Goal: Information Seeking & Learning: Learn about a topic

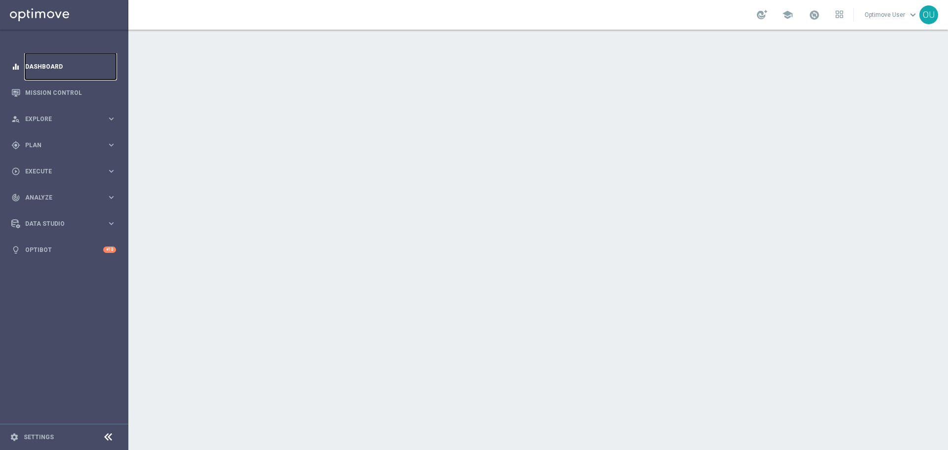
click at [61, 76] on link "Dashboard" at bounding box center [70, 66] width 91 height 26
click at [61, 89] on link "Mission Control" at bounding box center [70, 92] width 91 height 26
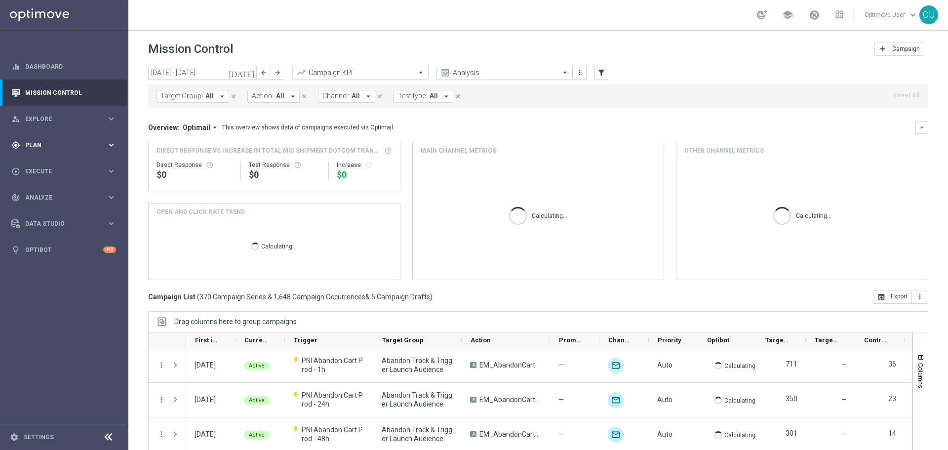
click at [69, 147] on span "Plan" at bounding box center [65, 145] width 81 height 6
click at [51, 188] on accordion "Templates keyboard_arrow_right Optimail OptiMobile In-App OptiMobile Push Web P…" at bounding box center [77, 195] width 102 height 15
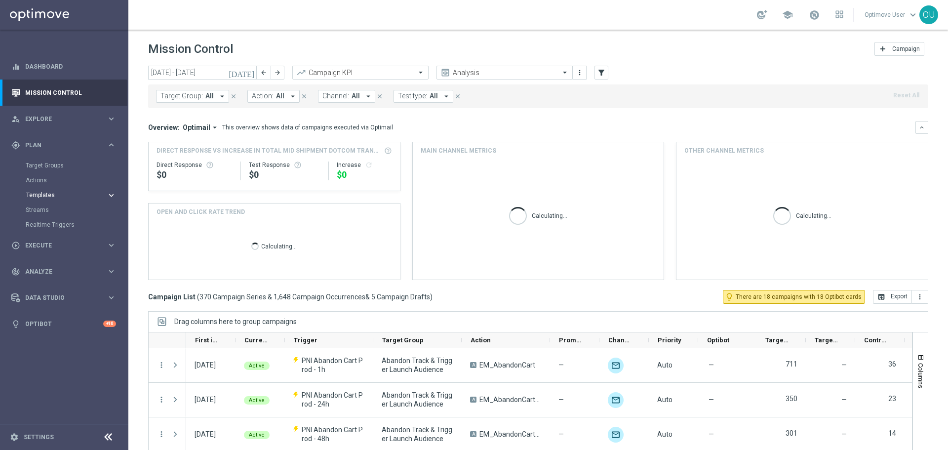
click at [50, 193] on span "Templates" at bounding box center [61, 195] width 71 height 6
click at [351, 94] on span "All" at bounding box center [355, 96] width 8 height 8
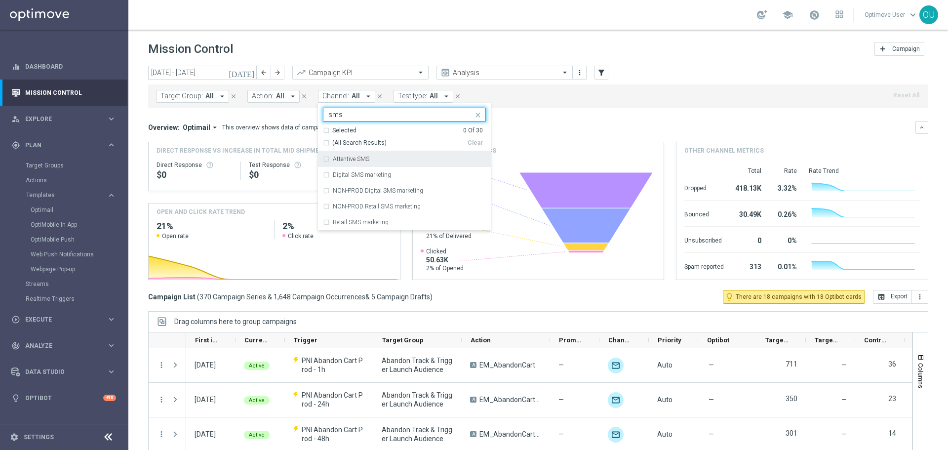
click at [324, 142] on div "(All Search Results)" at bounding box center [395, 143] width 145 height 8
type input "sms"
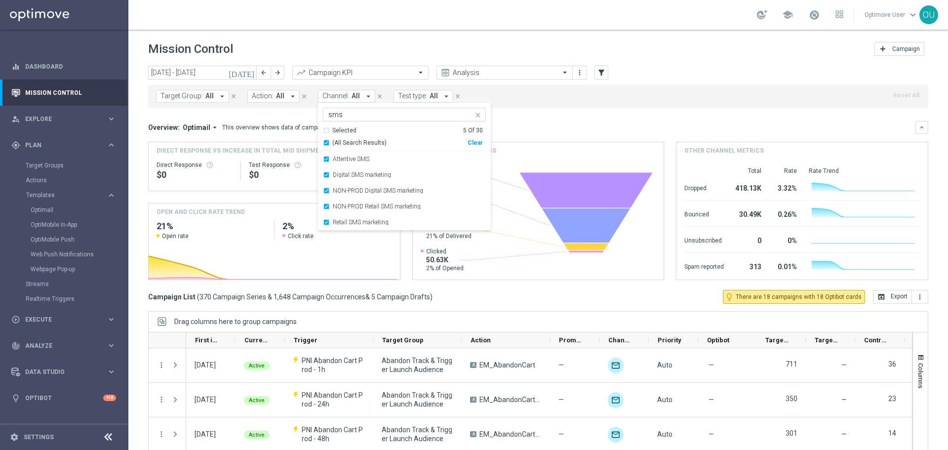
click at [564, 117] on mini-dashboard "Overview: Optimail arrow_drop_down This overview shows data of campaigns execut…" at bounding box center [538, 199] width 780 height 182
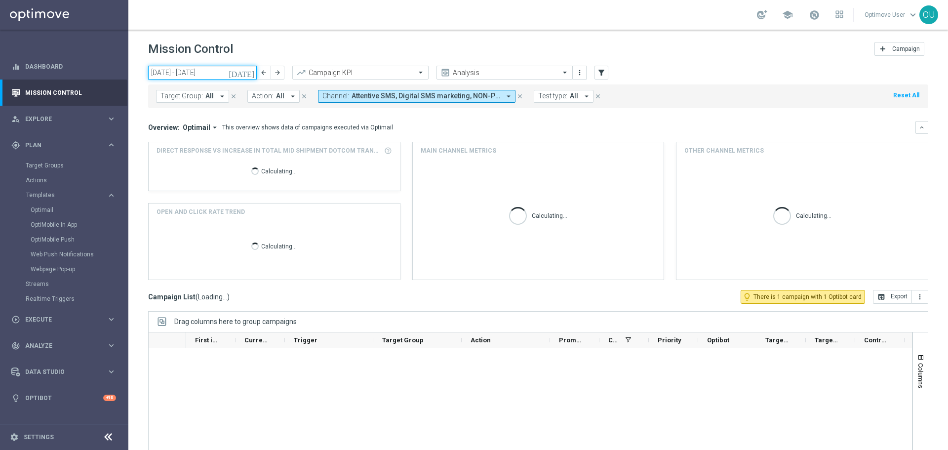
click at [199, 74] on input "[DATE] - [DATE]" at bounding box center [202, 73] width 109 height 14
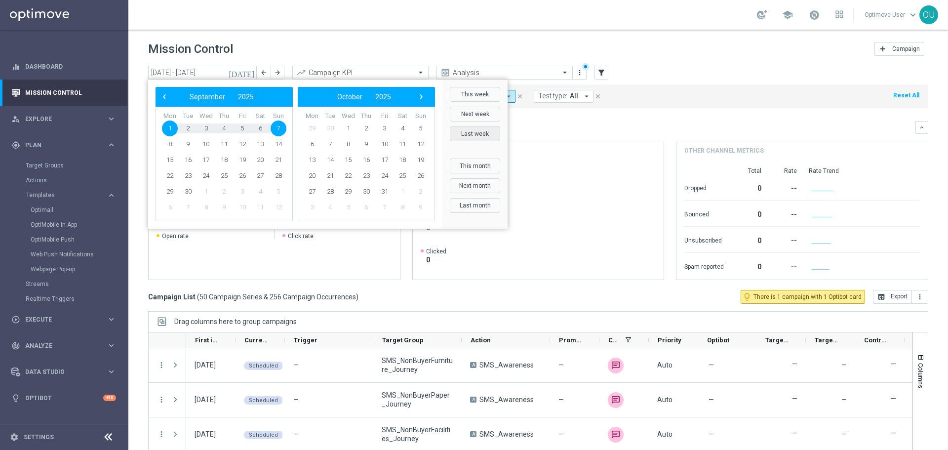
click at [473, 127] on button "Last week" at bounding box center [475, 133] width 50 height 15
type input "[DATE] - [DATE]"
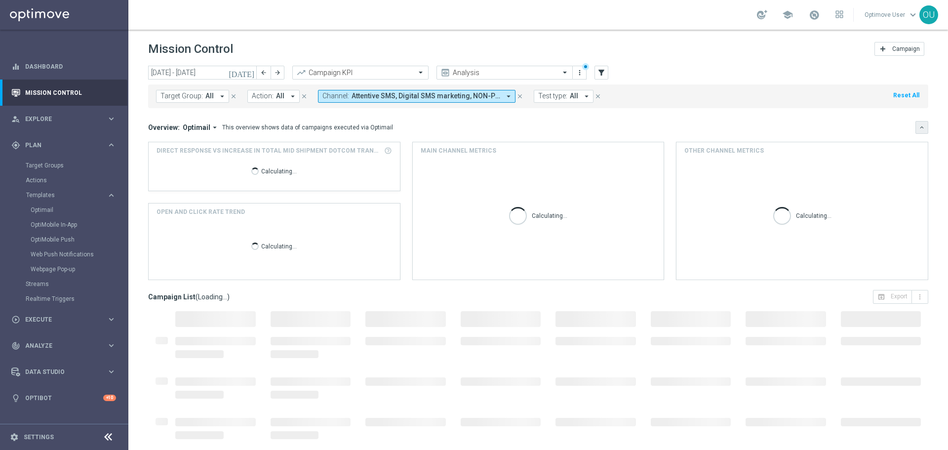
click at [915, 130] on button "keyboard_arrow_down" at bounding box center [921, 127] width 13 height 13
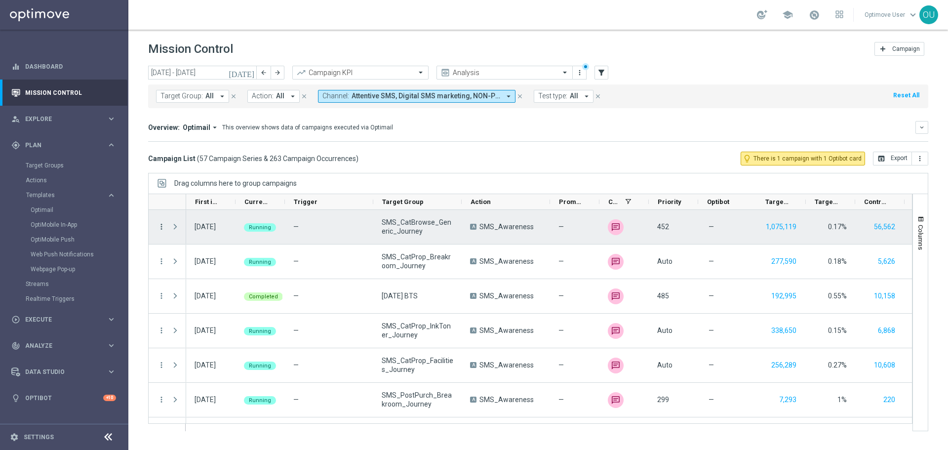
click at [159, 226] on icon "more_vert" at bounding box center [161, 226] width 9 height 9
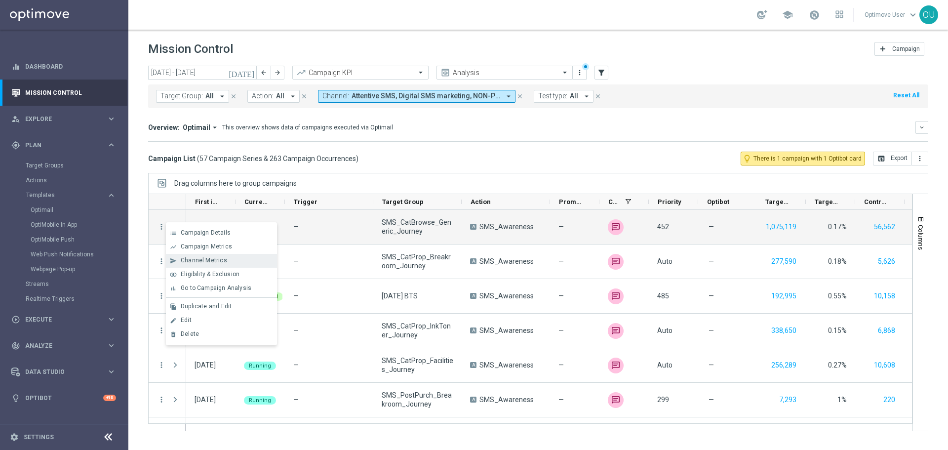
click at [224, 261] on span "Channel Metrics" at bounding box center [204, 260] width 46 height 7
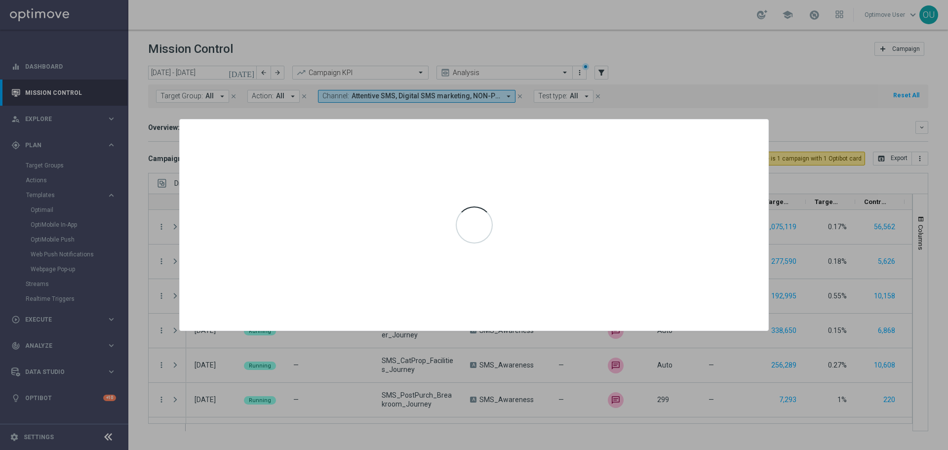
click at [698, 299] on div at bounding box center [474, 224] width 588 height 211
click at [847, 284] on div at bounding box center [474, 225] width 948 height 450
click at [894, 231] on div at bounding box center [474, 225] width 948 height 450
click at [885, 265] on div at bounding box center [474, 225] width 948 height 450
click at [857, 161] on div at bounding box center [474, 225] width 948 height 450
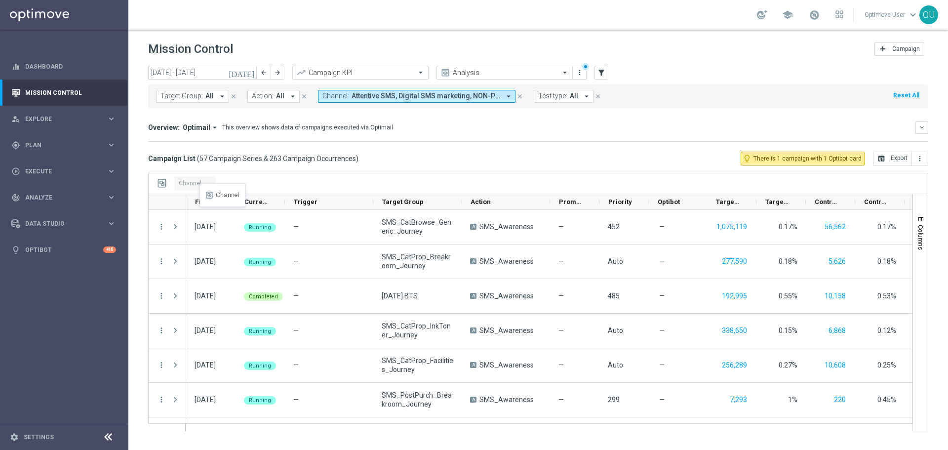
drag, startPoint x: 287, startPoint y: 192, endPoint x: 204, endPoint y: 189, distance: 83.0
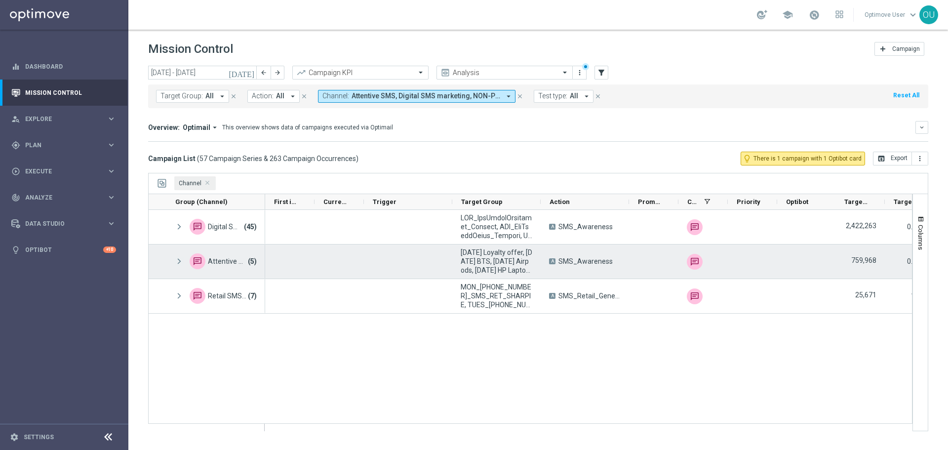
click at [178, 263] on span at bounding box center [179, 261] width 9 height 8
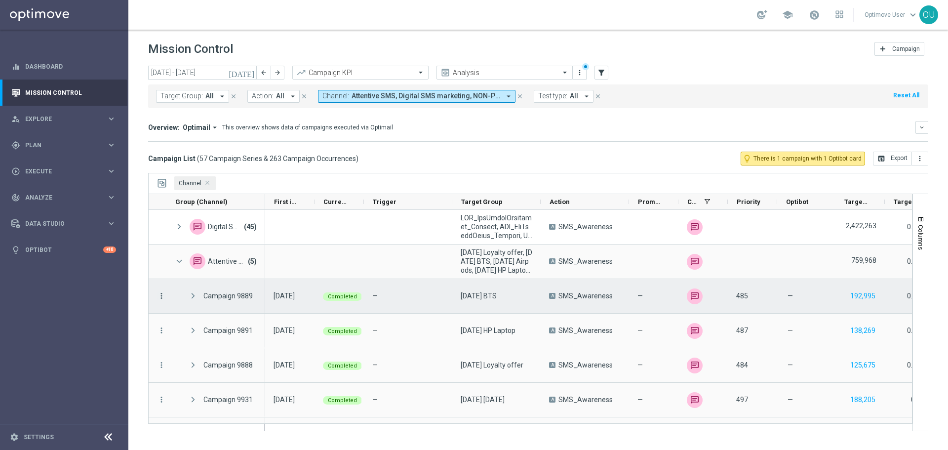
click at [163, 293] on icon "more_vert" at bounding box center [161, 295] width 9 height 9
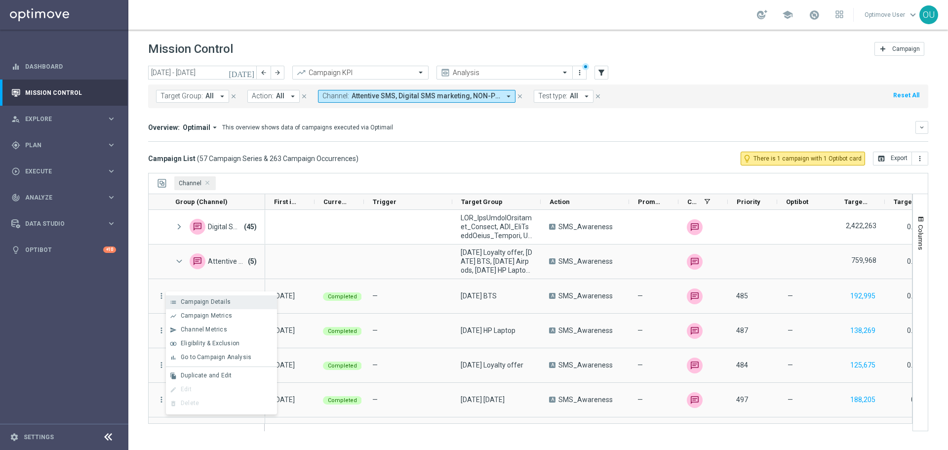
click at [258, 300] on div "Campaign Details" at bounding box center [227, 301] width 92 height 7
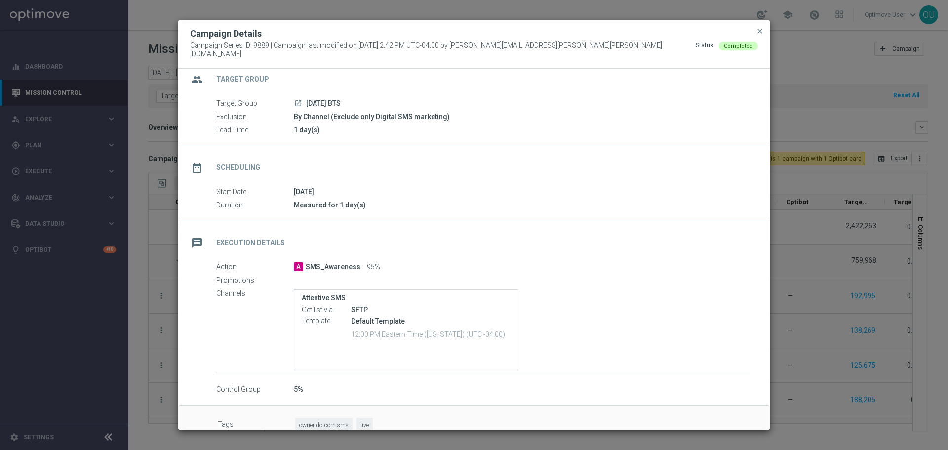
scroll to position [29, 0]
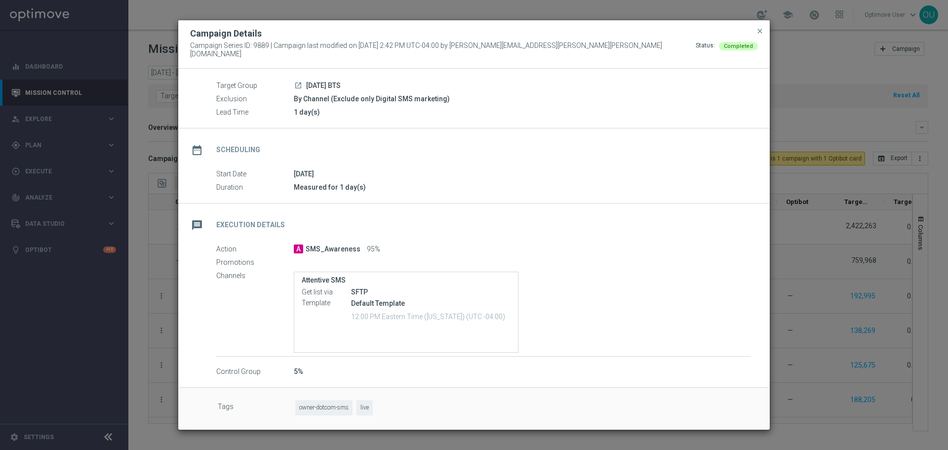
click at [869, 275] on modal-container "Campaign Details Campaign Series ID: 9889 | Campaign last modified on 20 Aug 20…" at bounding box center [474, 225] width 948 height 450
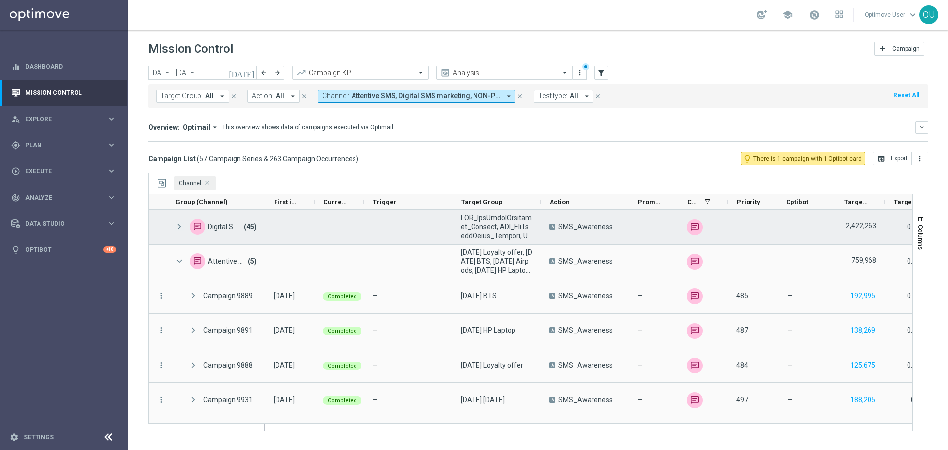
click at [182, 225] on span at bounding box center [179, 227] width 9 height 8
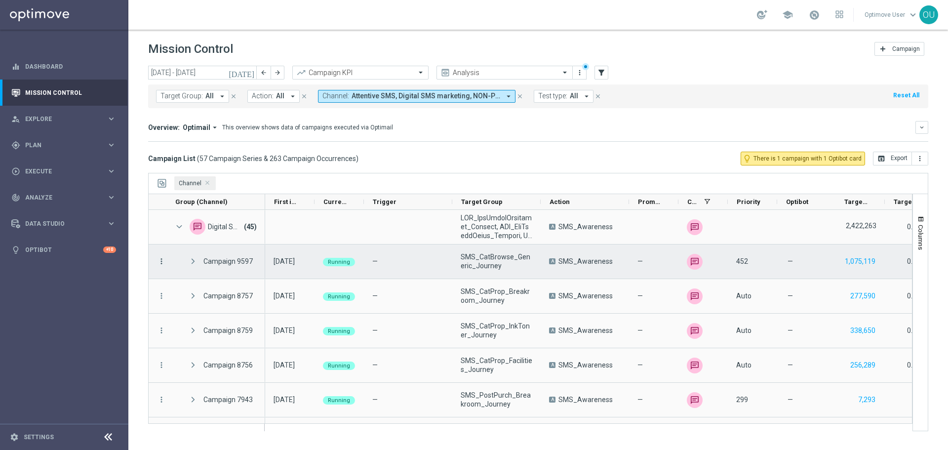
click at [163, 260] on icon "more_vert" at bounding box center [161, 261] width 9 height 9
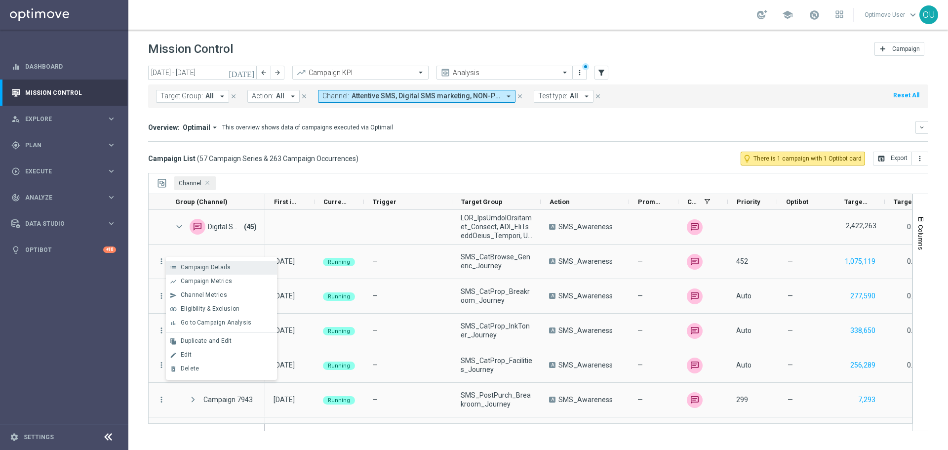
click at [187, 266] on span "Campaign Details" at bounding box center [206, 267] width 50 height 7
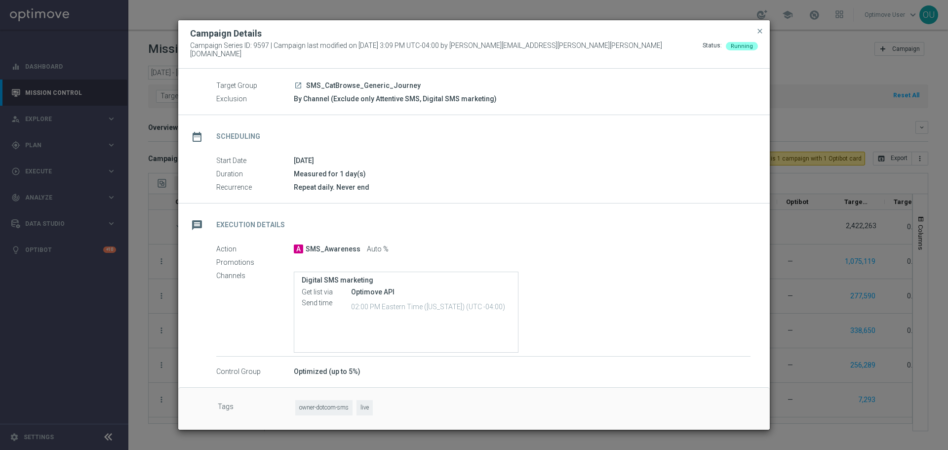
click at [885, 315] on modal-container "Campaign Details Campaign Series ID: 9597 | Campaign last modified on 17 Jul 20…" at bounding box center [474, 225] width 948 height 450
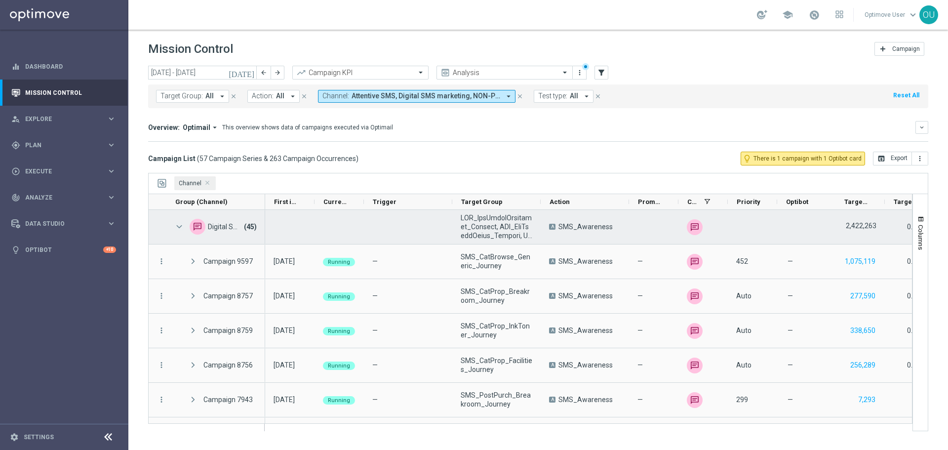
click at [180, 225] on span at bounding box center [179, 227] width 9 height 8
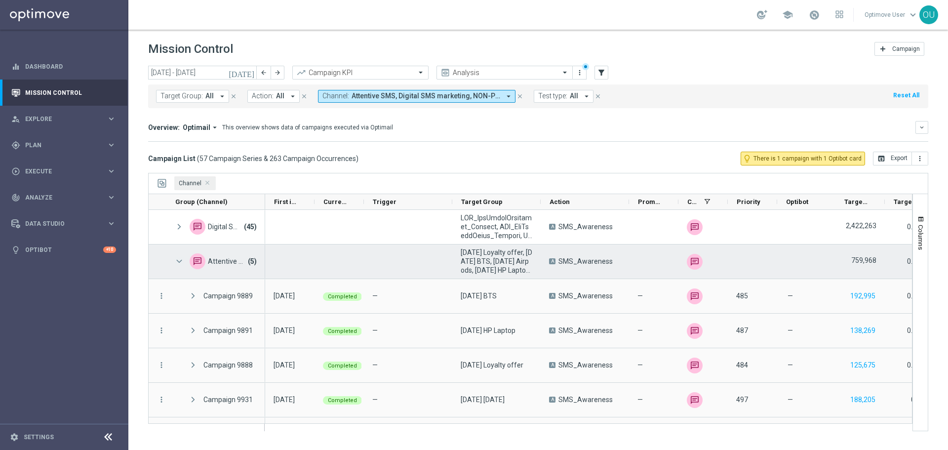
click at [181, 261] on span at bounding box center [179, 261] width 9 height 8
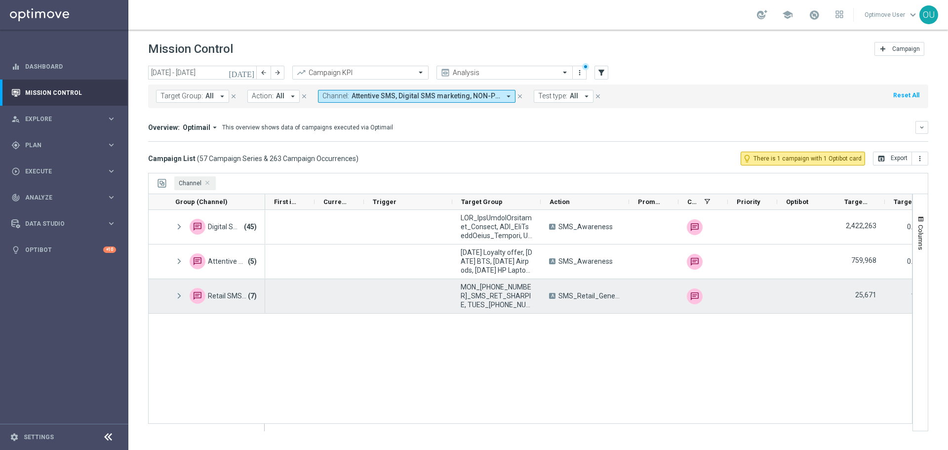
click at [178, 295] on span at bounding box center [179, 296] width 9 height 8
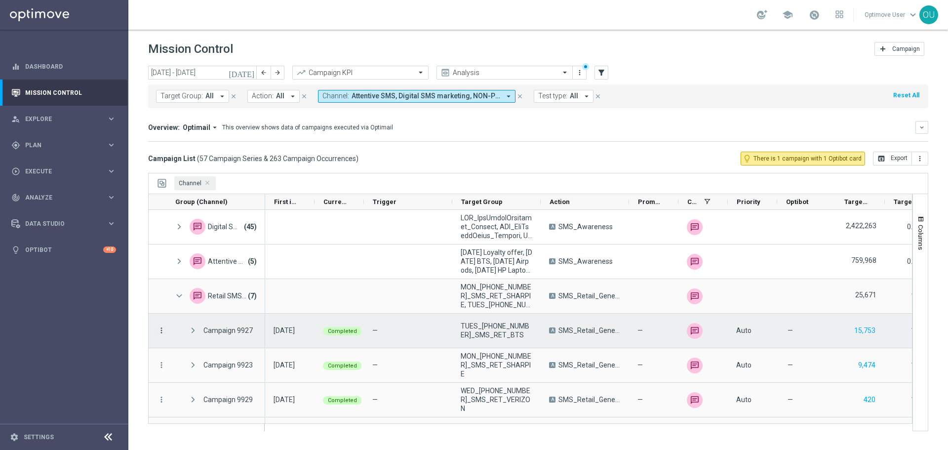
click at [161, 331] on icon "more_vert" at bounding box center [161, 330] width 9 height 9
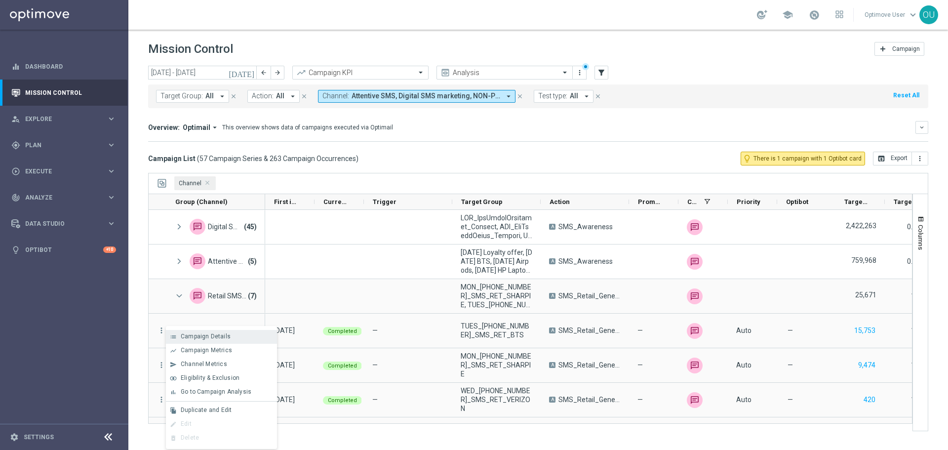
click at [192, 337] on span "Campaign Details" at bounding box center [206, 336] width 50 height 7
